Goal: Task Accomplishment & Management: Complete application form

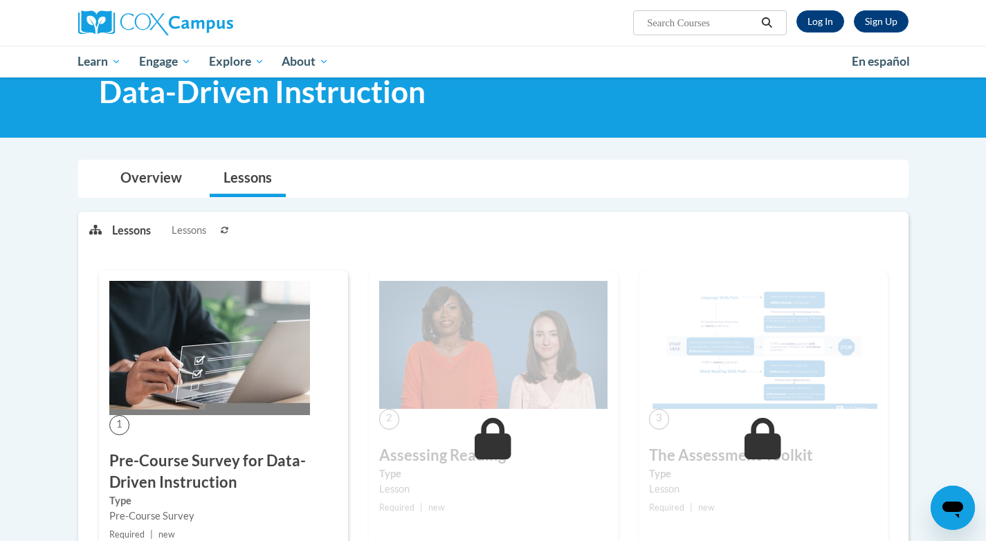
scroll to position [321, 0]
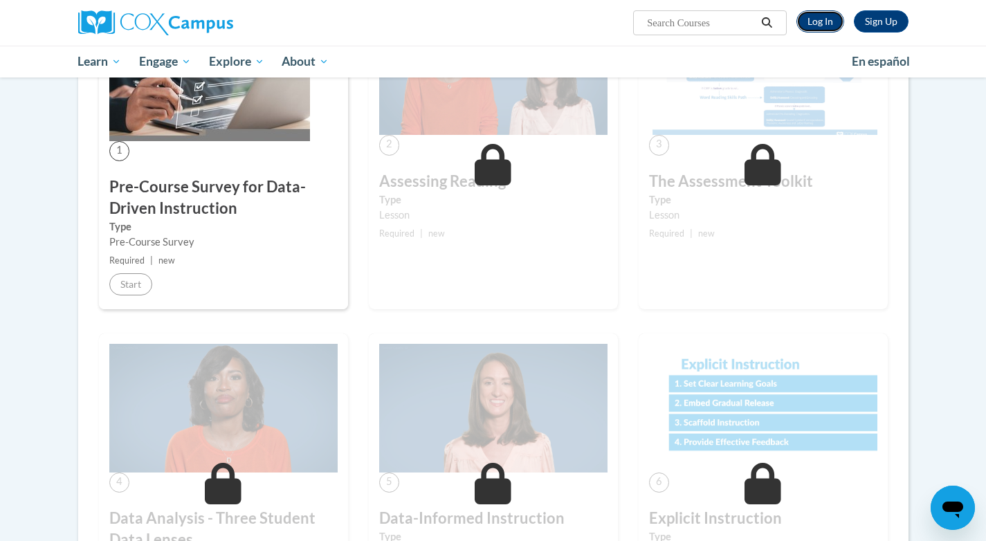
click at [816, 15] on link "Log In" at bounding box center [820, 21] width 48 height 22
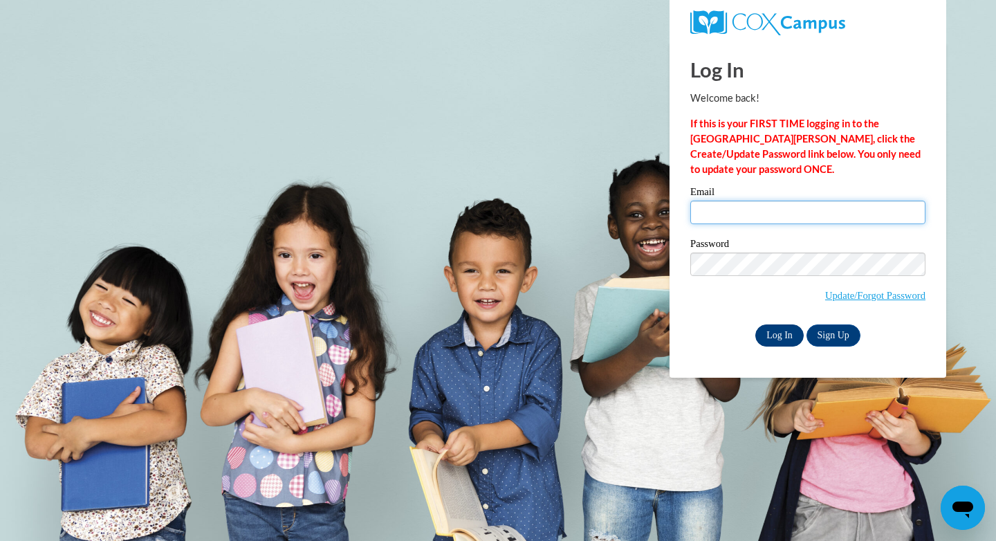
type input "aschulz@cambridge.k12.wi.us"
click at [782, 326] on input "Log In" at bounding box center [780, 336] width 48 height 22
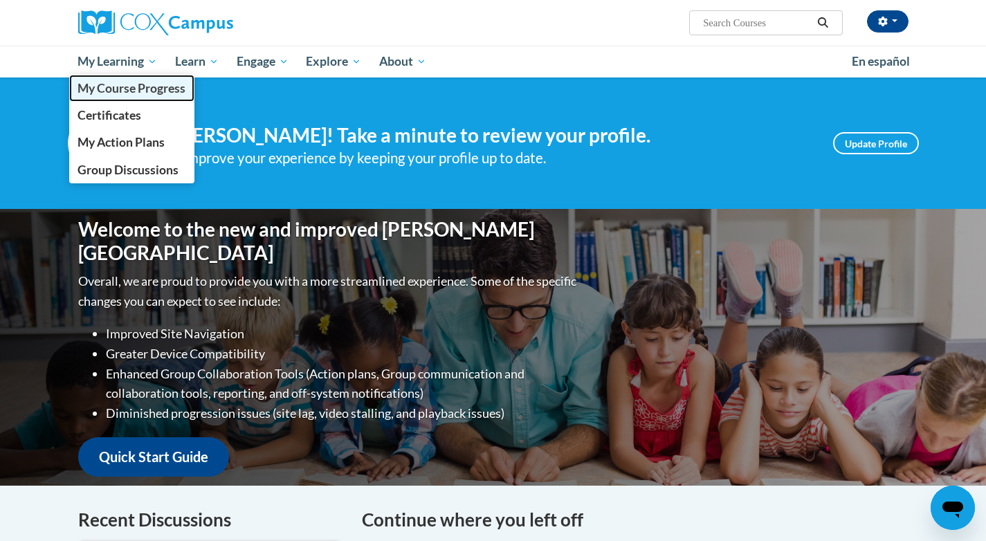
click at [116, 89] on span "My Course Progress" at bounding box center [131, 88] width 108 height 15
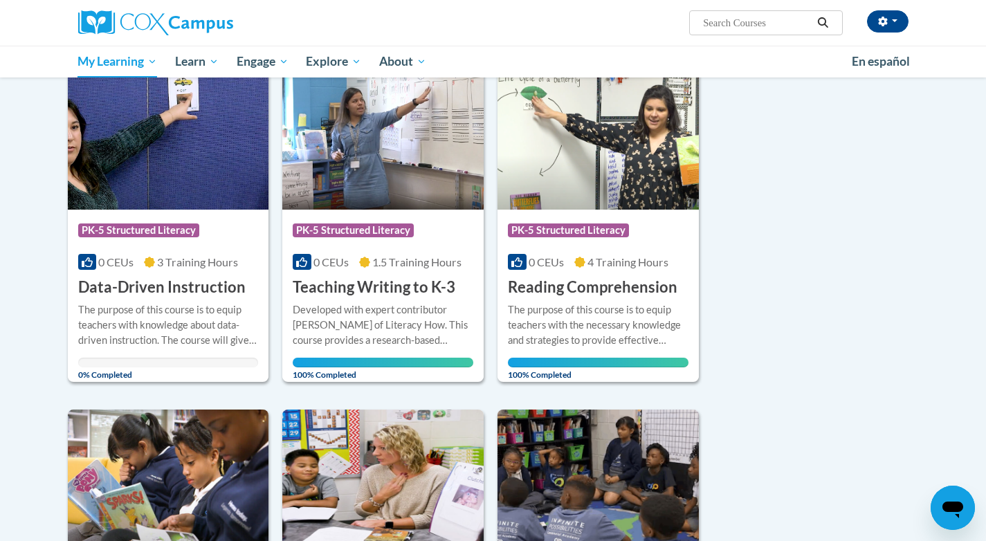
scroll to position [182, 0]
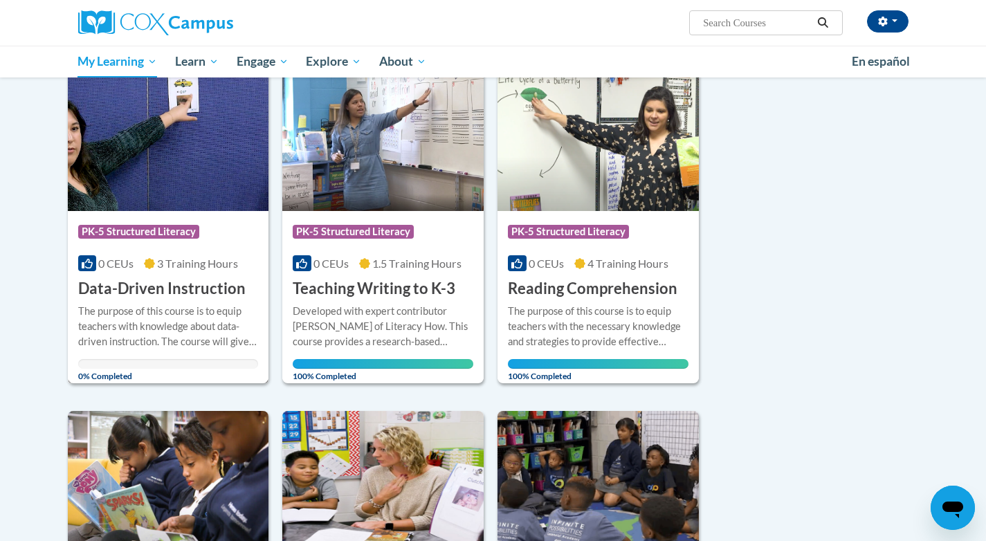
click at [166, 177] on img at bounding box center [168, 140] width 201 height 141
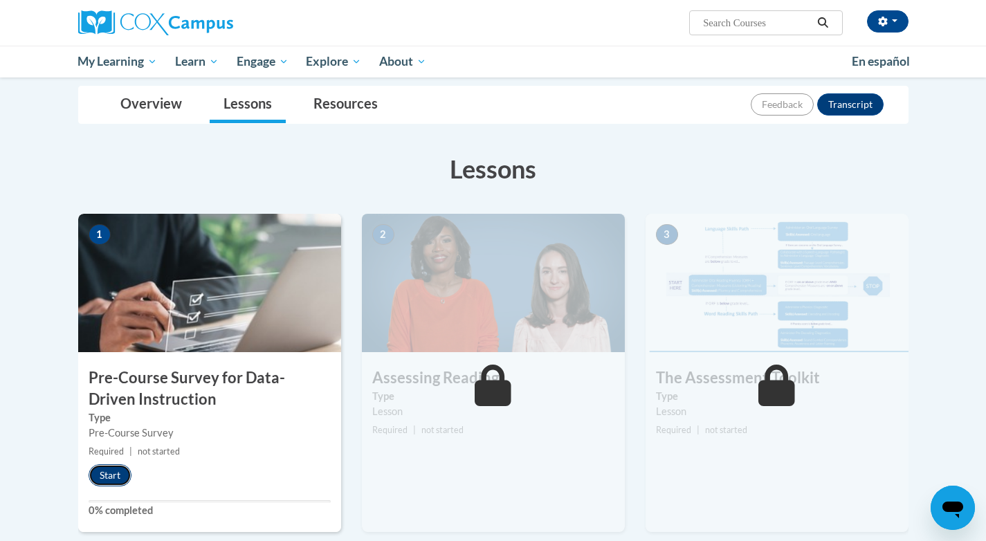
click at [105, 480] on button "Start" at bounding box center [110, 475] width 43 height 22
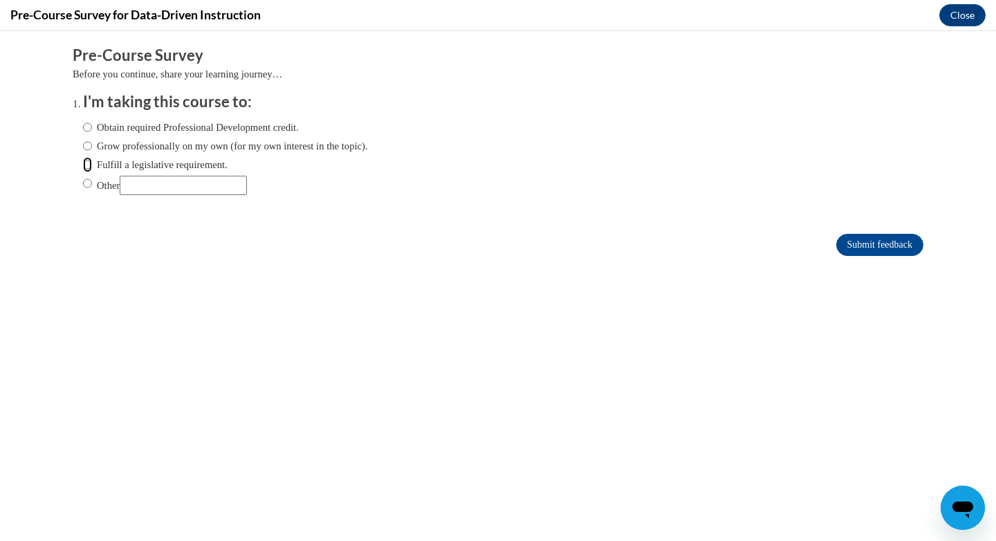
click at [83, 165] on input "Fulfill a legislative requirement." at bounding box center [87, 164] width 9 height 15
radio input "true"
click at [862, 237] on input "Submit feedback" at bounding box center [880, 245] width 87 height 22
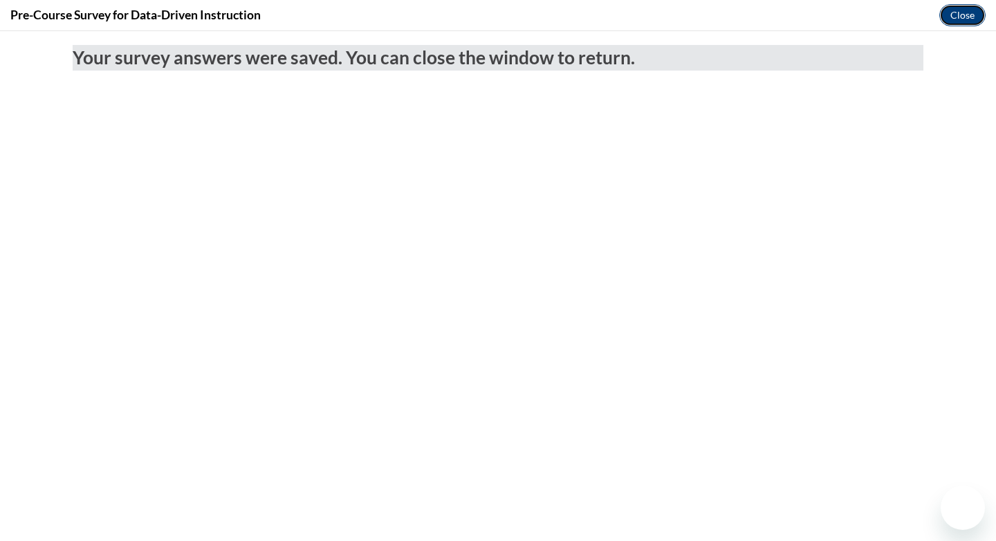
click at [960, 12] on button "Close" at bounding box center [963, 15] width 46 height 22
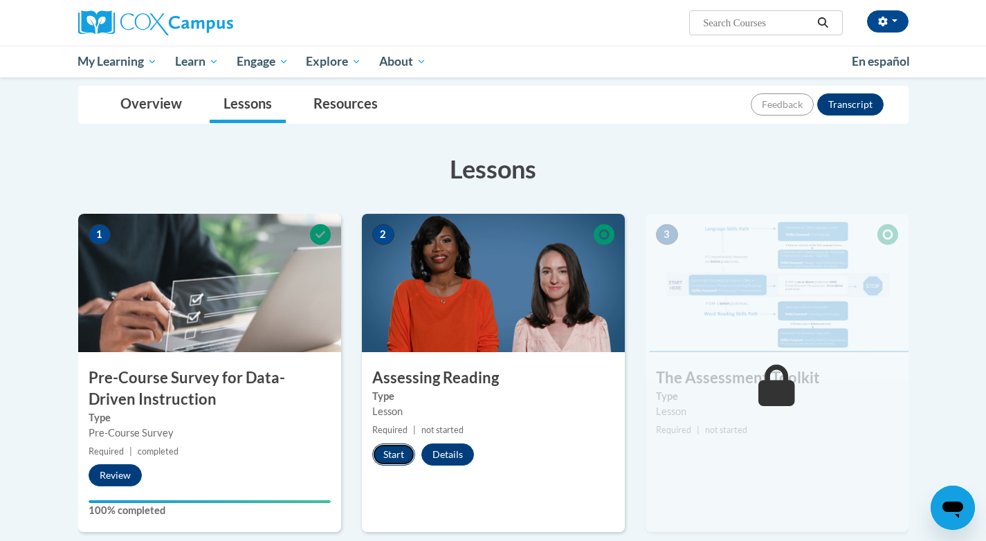
click at [390, 454] on button "Start" at bounding box center [393, 455] width 43 height 22
